Goal: Obtain resource: Download file/media

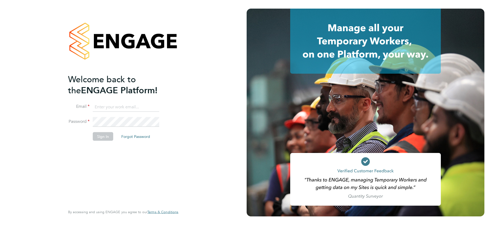
click at [119, 107] on input at bounding box center [126, 107] width 66 height 10
type input "[EMAIL_ADDRESS][DOMAIN_NAME]"
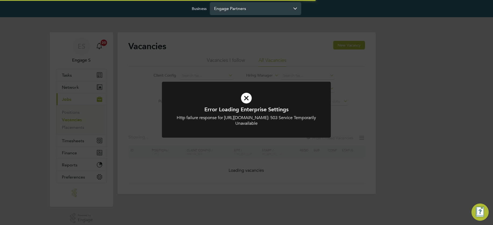
click at [247, 9] on input "Engage Partners" at bounding box center [255, 8] width 91 height 13
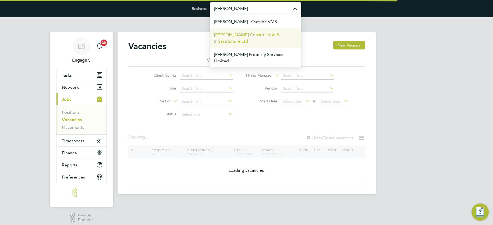
click at [245, 34] on span "[PERSON_NAME] Construction & Infrastructure Ltd" at bounding box center [255, 38] width 83 height 13
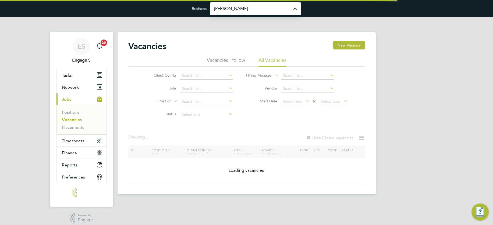
type input "[PERSON_NAME] Construction & Infrastructure Ltd"
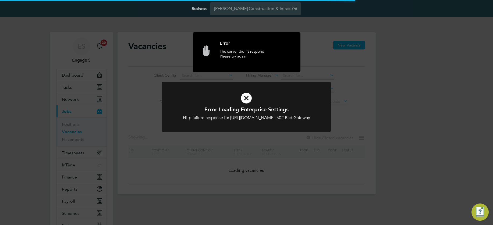
click at [75, 179] on div "Error Loading Enterprise Settings Http failure response for https://engage.app.…" at bounding box center [246, 112] width 493 height 225
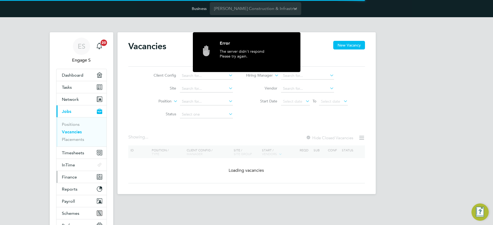
click at [71, 178] on span "Finance" at bounding box center [69, 177] width 15 height 5
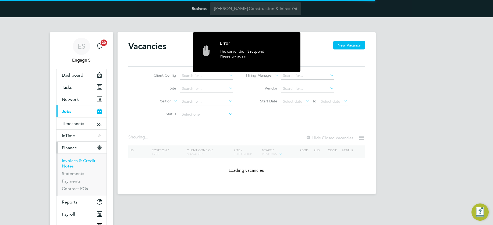
click at [70, 161] on link "Invoices & Credit Notes" at bounding box center [79, 163] width 34 height 10
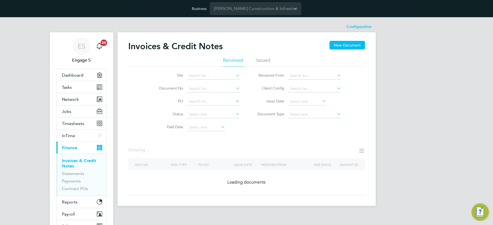
click at [70, 160] on link "Invoices & Credit Notes" at bounding box center [79, 163] width 34 height 10
click at [336, 88] on icon at bounding box center [336, 88] width 0 height 8
click at [334, 105] on li "Morgan Sindall Construction - Central" at bounding box center [332, 108] width 88 height 7
type input "Morgan Sindall Construction - Central"
click at [336, 114] on icon at bounding box center [336, 114] width 0 height 8
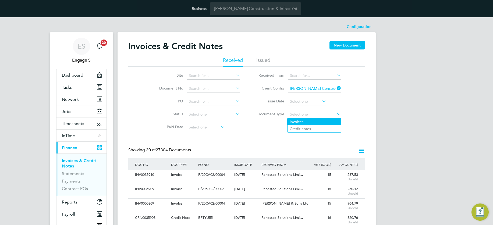
click at [315, 121] on li "Invoices" at bounding box center [315, 121] width 54 height 7
type input "Invoices"
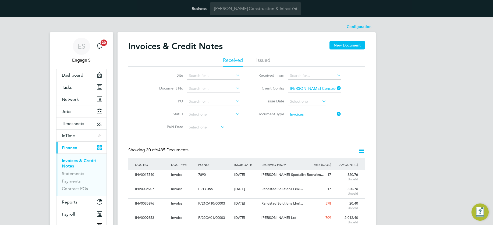
click at [321, 101] on icon at bounding box center [321, 101] width 0 height 8
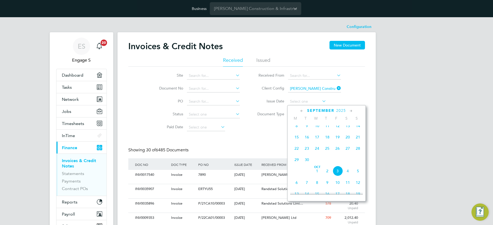
click at [307, 139] on span "16" at bounding box center [307, 137] width 10 height 10
type input "16 Sep 2025"
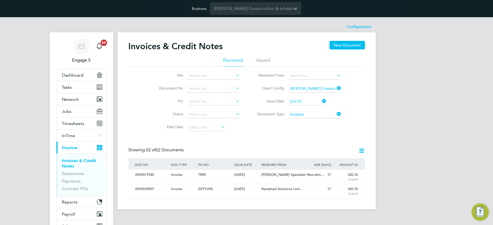
click at [336, 113] on icon at bounding box center [336, 114] width 0 height 8
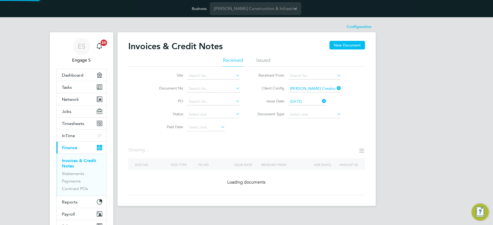
click at [336, 114] on icon at bounding box center [336, 114] width 0 height 8
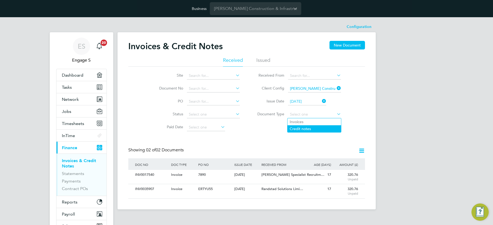
click at [306, 127] on li "Credit notes" at bounding box center [315, 128] width 54 height 7
type input "Credit notes"
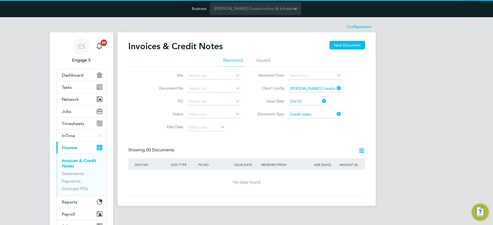
click at [362, 150] on icon at bounding box center [361, 150] width 7 height 7
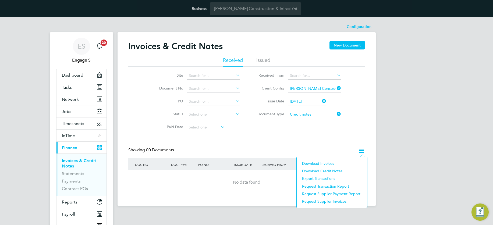
click at [327, 164] on li "Download Invoices" at bounding box center [332, 164] width 65 height 8
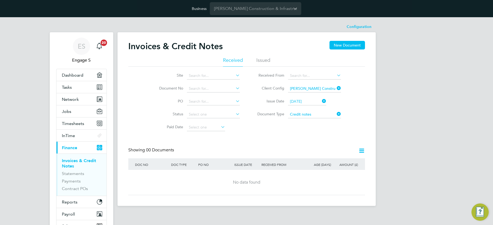
click at [362, 150] on icon at bounding box center [361, 150] width 7 height 7
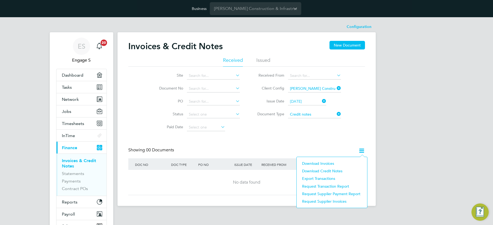
click at [327, 164] on li "Download Invoices" at bounding box center [332, 164] width 65 height 8
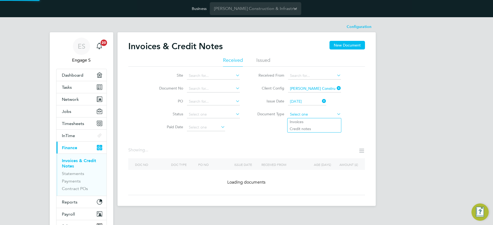
click at [333, 114] on input at bounding box center [314, 115] width 53 height 8
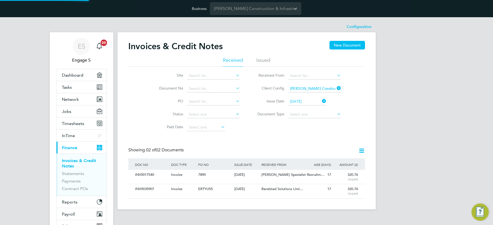
click at [306, 122] on li "Invoices" at bounding box center [315, 121] width 54 height 7
type input "Invoices"
click at [361, 150] on icon at bounding box center [361, 150] width 7 height 7
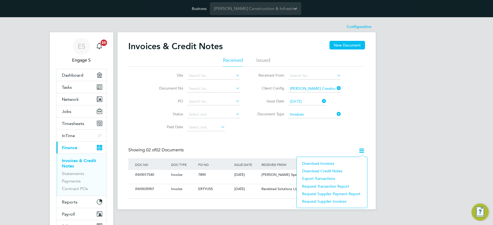
click at [320, 163] on li "Download Invoices" at bounding box center [332, 164] width 65 height 8
